Goal: Task Accomplishment & Management: Manage account settings

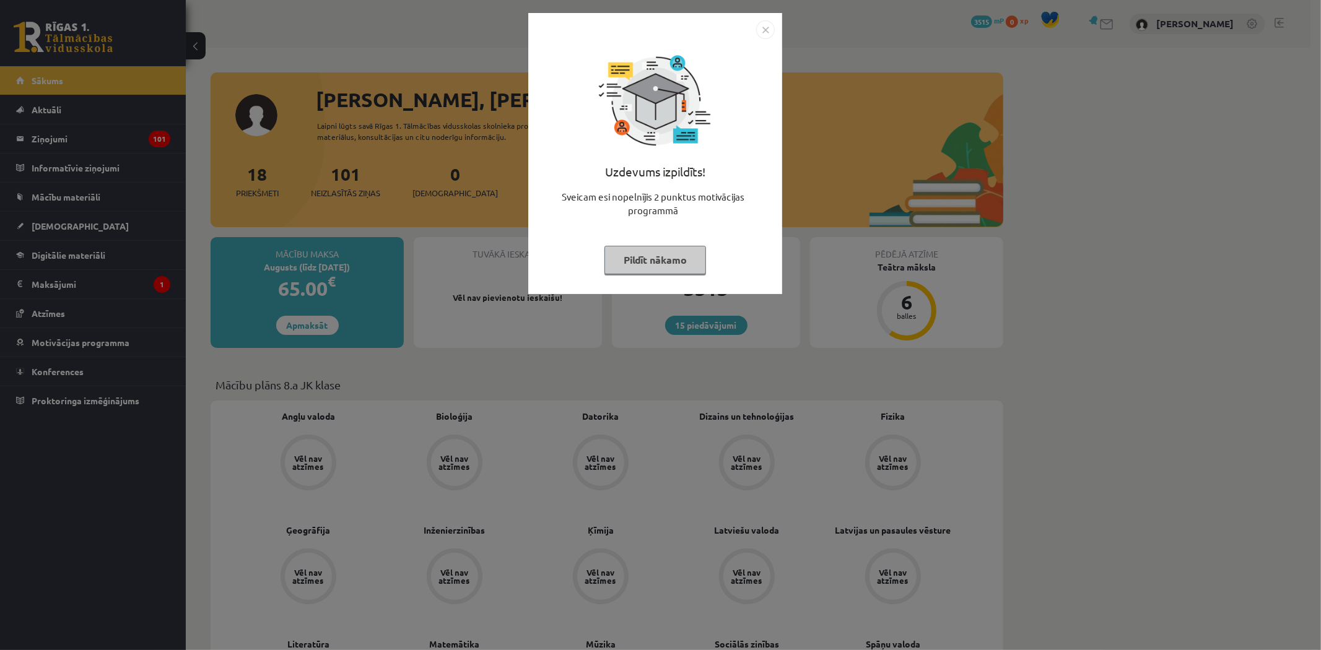
click at [759, 33] on img "Close" at bounding box center [765, 29] width 19 height 19
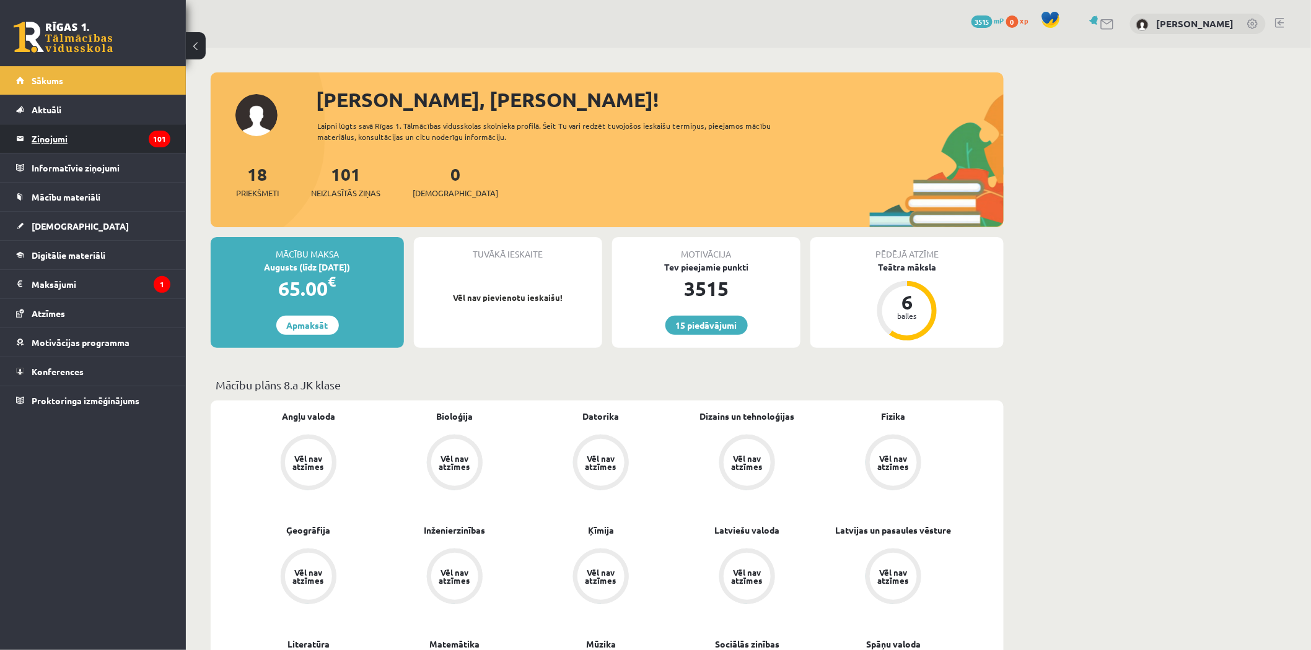
click at [63, 140] on legend "Ziņojumi 101" at bounding box center [101, 138] width 139 height 28
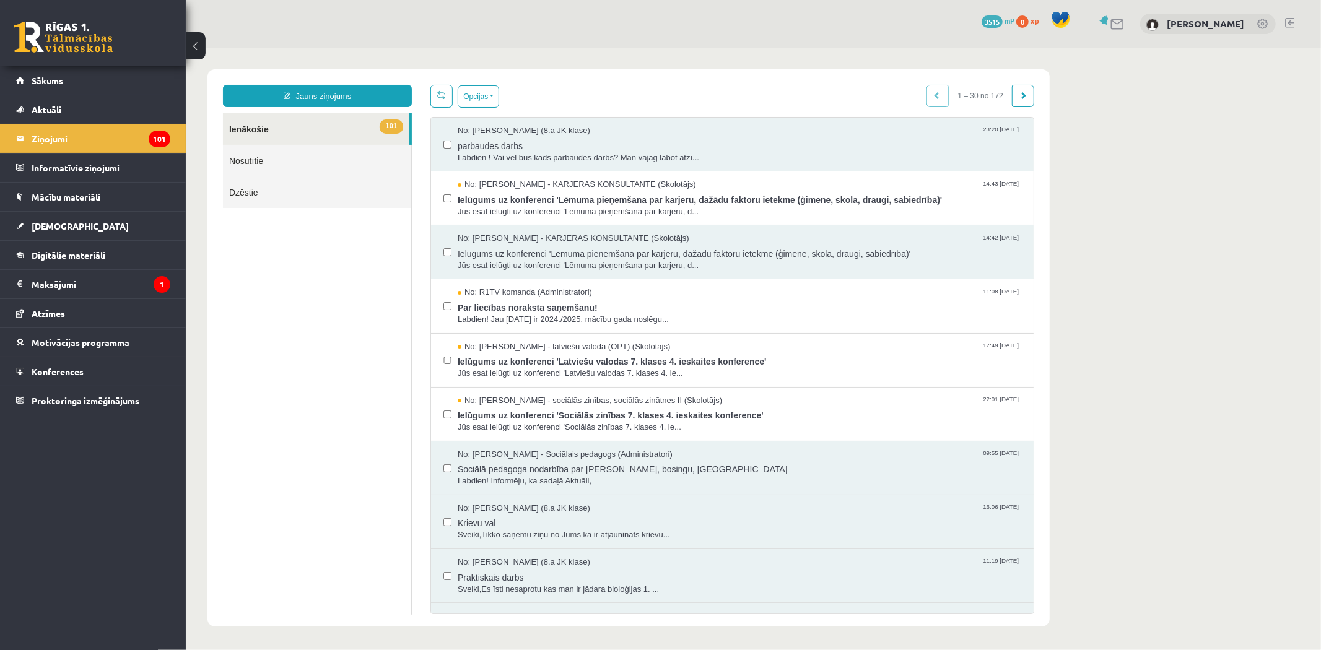
click at [350, 127] on link "101 Ienākošie" at bounding box center [315, 129] width 186 height 32
click at [64, 294] on legend "Maksājumi 1" at bounding box center [101, 284] width 139 height 28
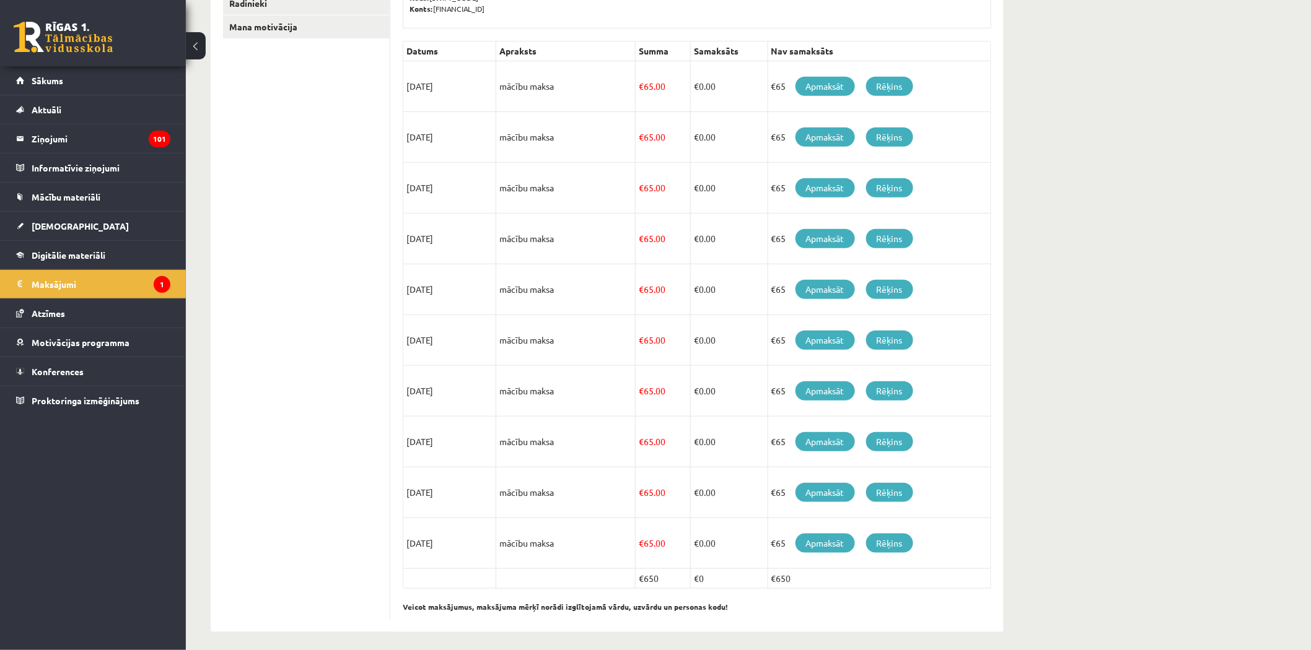
scroll to position [260, 0]
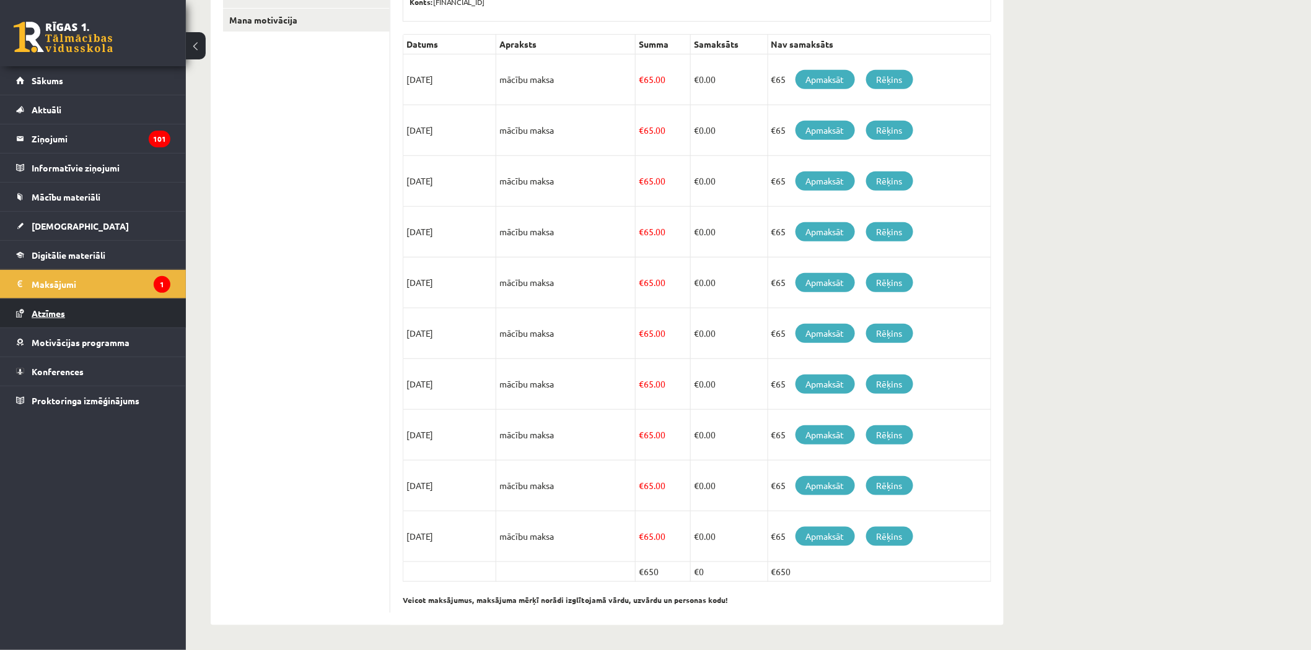
click at [73, 305] on link "Atzīmes" at bounding box center [93, 313] width 154 height 28
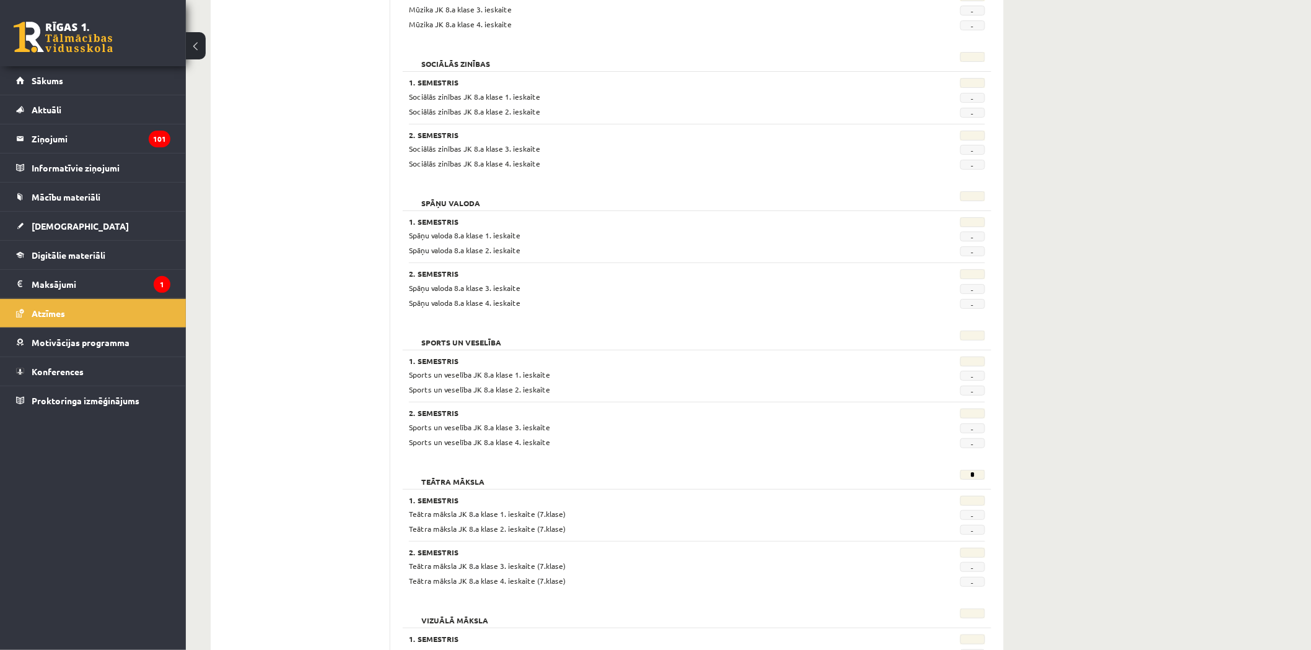
scroll to position [2091, 0]
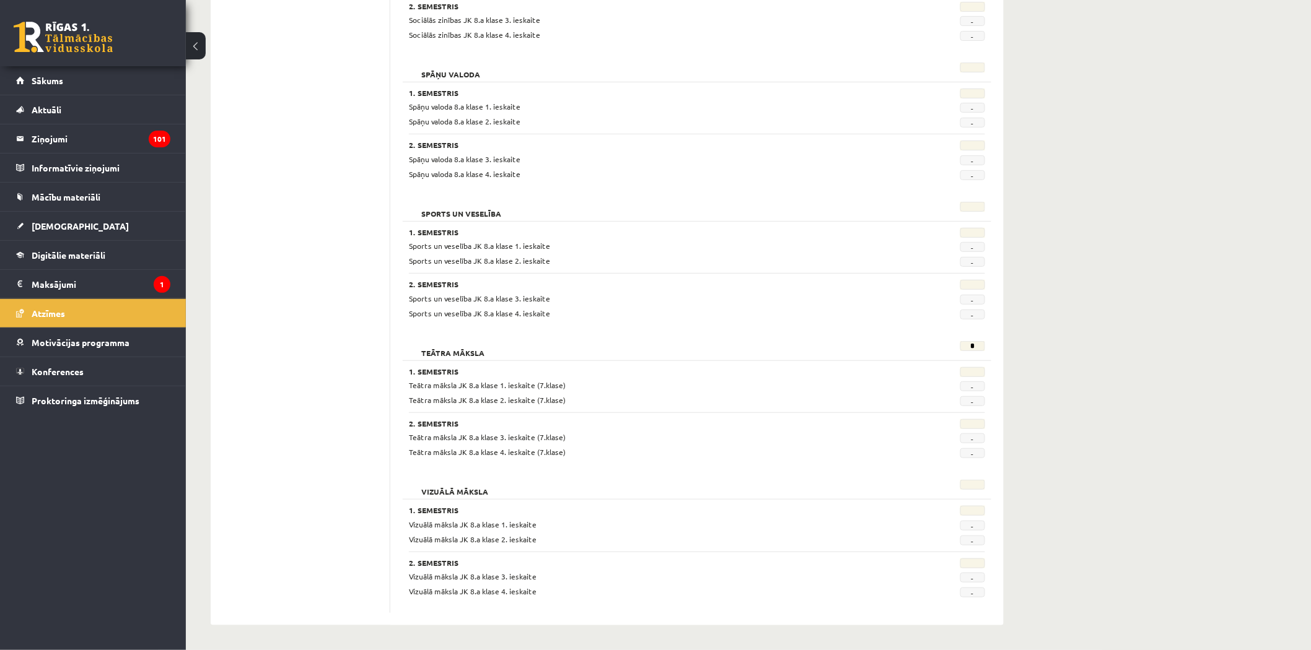
drag, startPoint x: 964, startPoint y: 351, endPoint x: 993, endPoint y: 347, distance: 29.3
drag, startPoint x: 992, startPoint y: 344, endPoint x: 969, endPoint y: 338, distance: 23.9
click at [968, 341] on div "Teātra māksla * 1. Semestris Teātra māksla JK 8.a klase 1. ieskaite (7.klase) -…" at bounding box center [697, 401] width 588 height 133
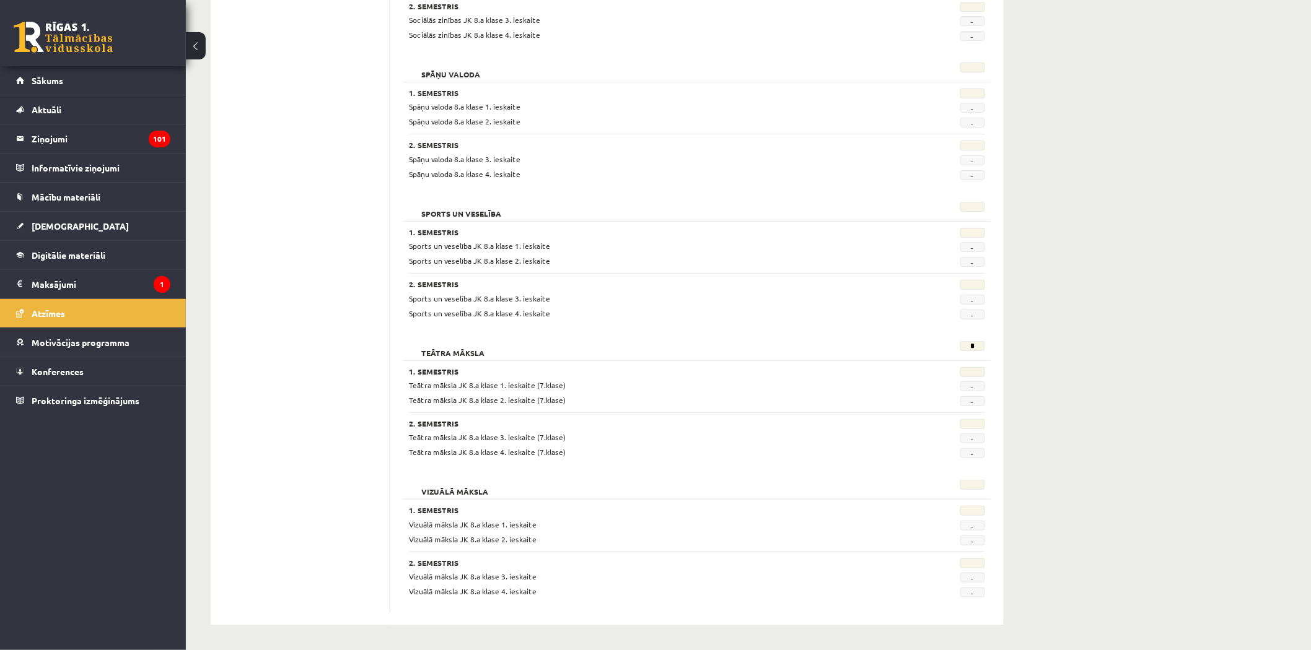
drag, startPoint x: 969, startPoint y: 338, endPoint x: 951, endPoint y: 342, distance: 18.9
click at [951, 342] on div "*" at bounding box center [944, 349] width 99 height 17
drag, startPoint x: 962, startPoint y: 338, endPoint x: 982, endPoint y: 338, distance: 19.8
click at [982, 338] on div "Teātra māksla * 1. Semestris Teātra māksla JK 8.a klase 1. ieskaite (7.klase) -…" at bounding box center [697, 401] width 588 height 133
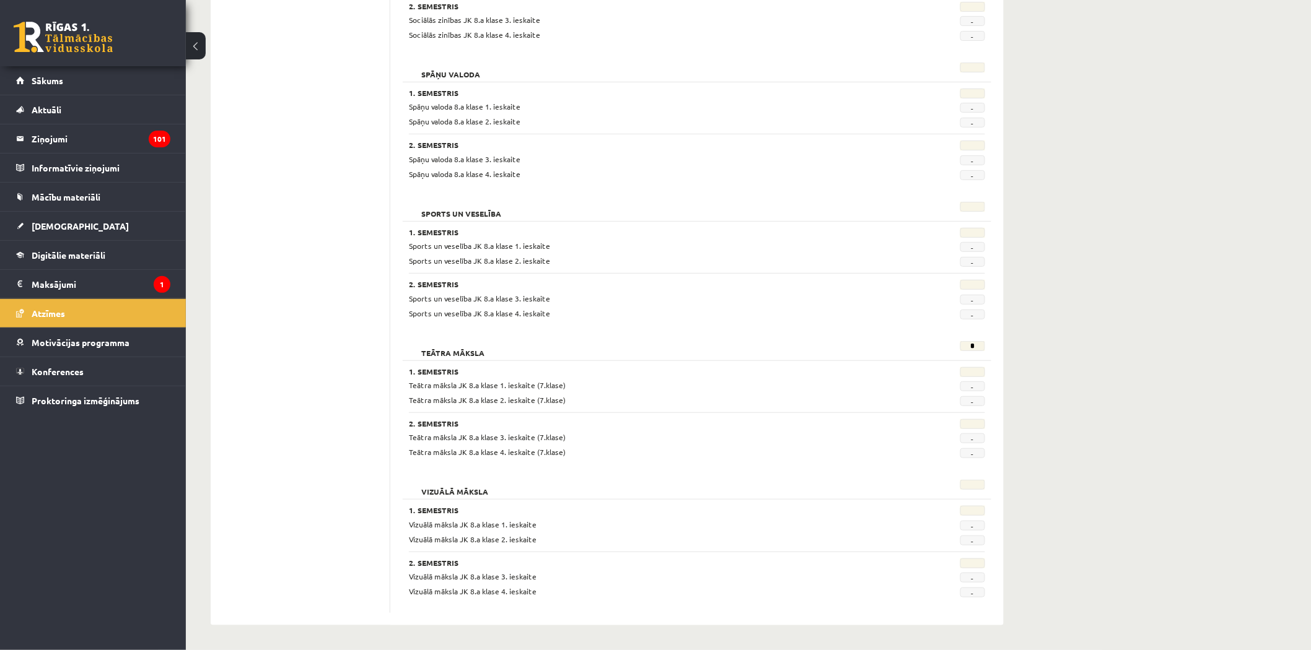
click at [955, 343] on div "*" at bounding box center [944, 349] width 99 height 17
click at [923, 338] on div "Teātra māksla * 1. Semestris Teātra māksla JK 8.a klase 1. ieskaite (7.klase) -…" at bounding box center [697, 401] width 588 height 133
click at [69, 274] on legend "Maksājumi 1" at bounding box center [101, 284] width 139 height 28
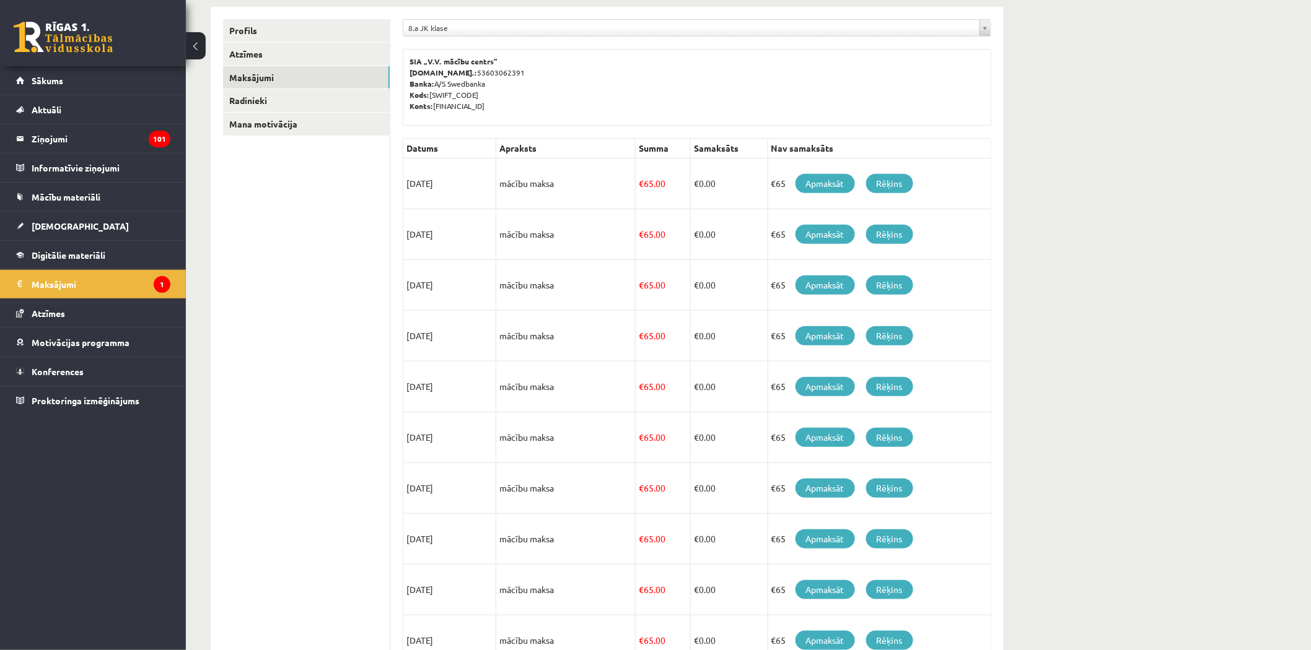
scroll to position [53, 0]
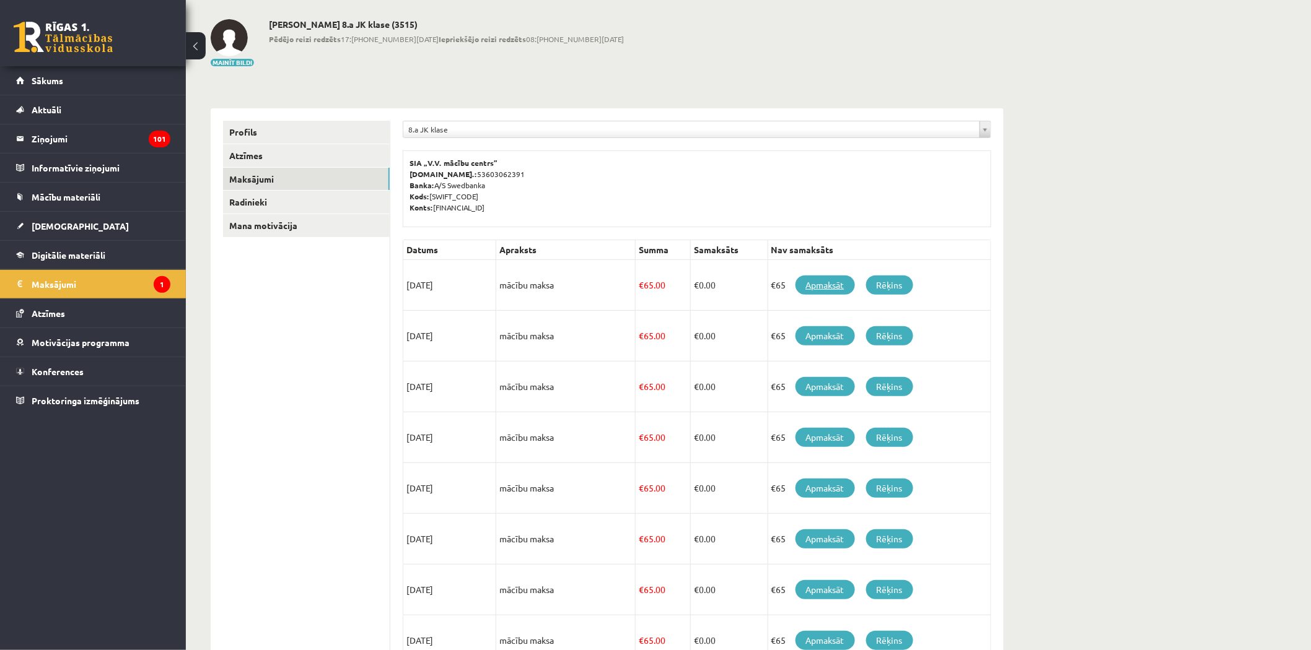
click at [824, 287] on link "Apmaksāt" at bounding box center [824, 285] width 59 height 19
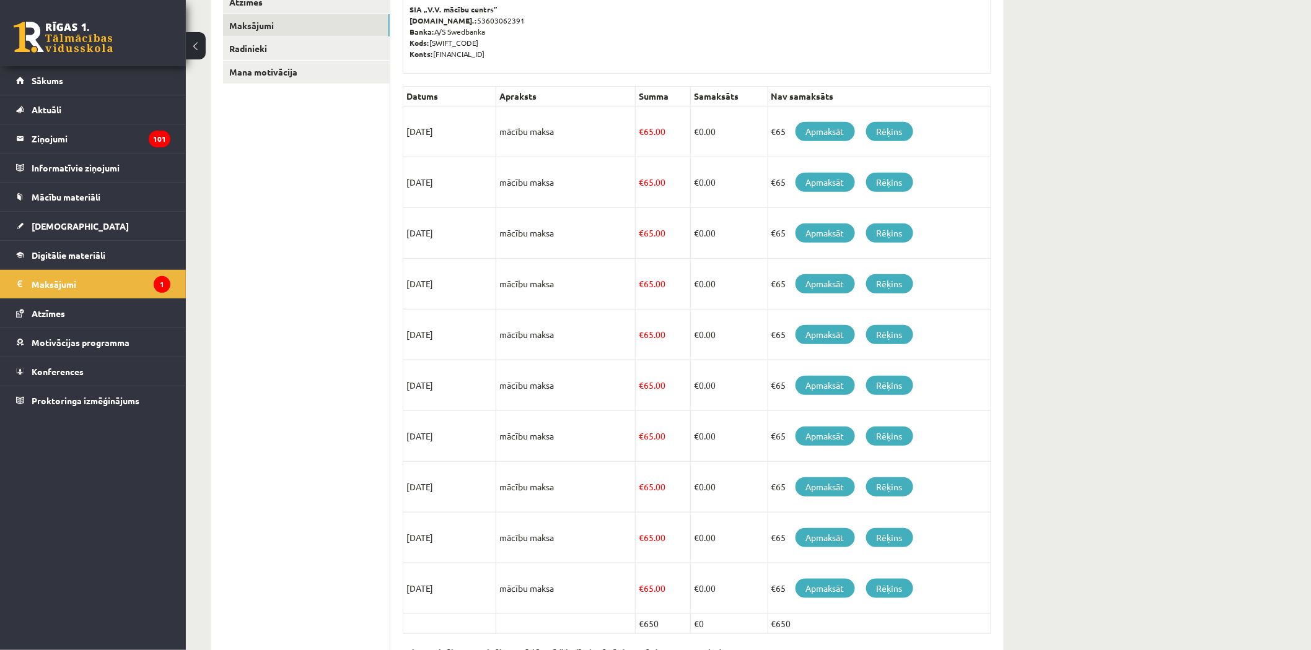
scroll to position [122, 0]
